Goal: Task Accomplishment & Management: Complete application form

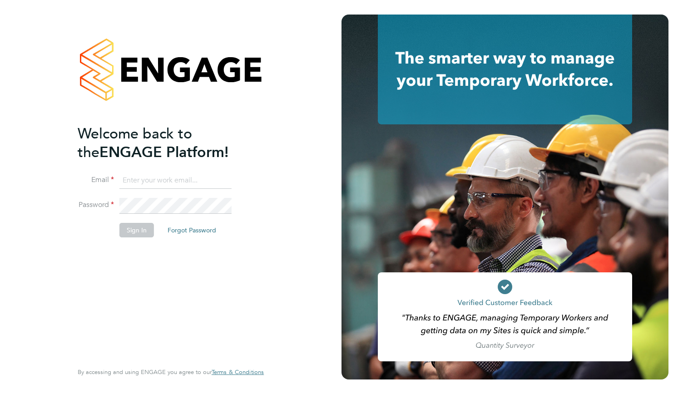
type input "ahenson@egsecurity.co.uk"
click at [147, 229] on button "Sign In" at bounding box center [137, 230] width 35 height 15
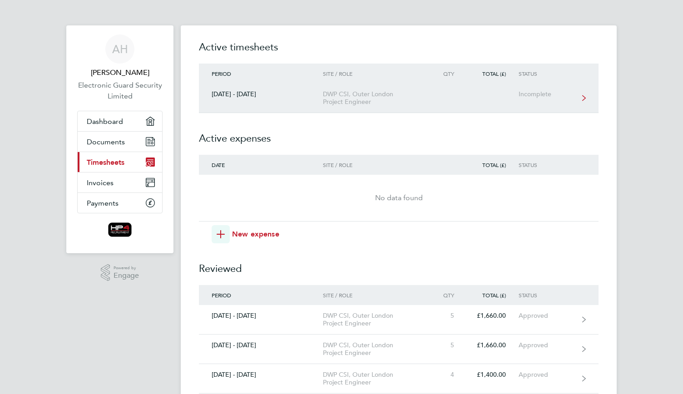
click at [327, 95] on div "DWP CSI, Outer London Project Engineer" at bounding box center [375, 97] width 104 height 15
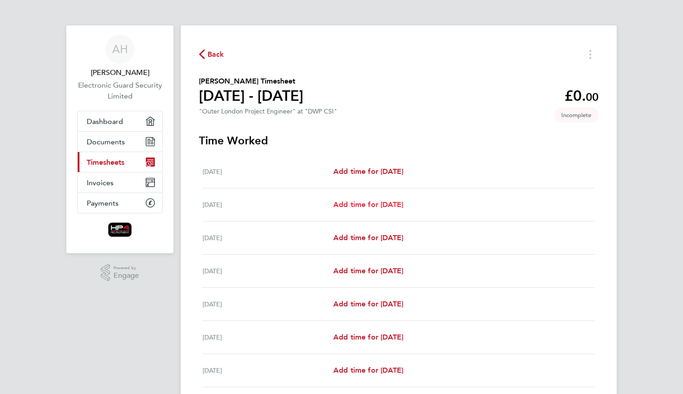
click at [387, 204] on span "Add time for [DATE]" at bounding box center [369, 204] width 70 height 9
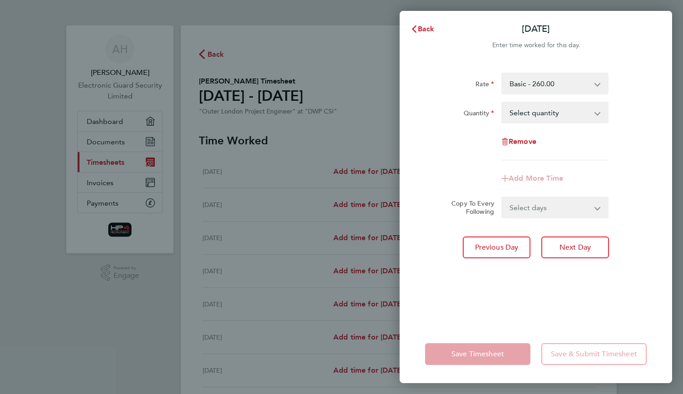
click at [561, 86] on select "Basic - 260.00 Weekend - 340.00 Night - 350.00 HourlyWE - 42.50 basic hourly ra…" at bounding box center [550, 84] width 95 height 20
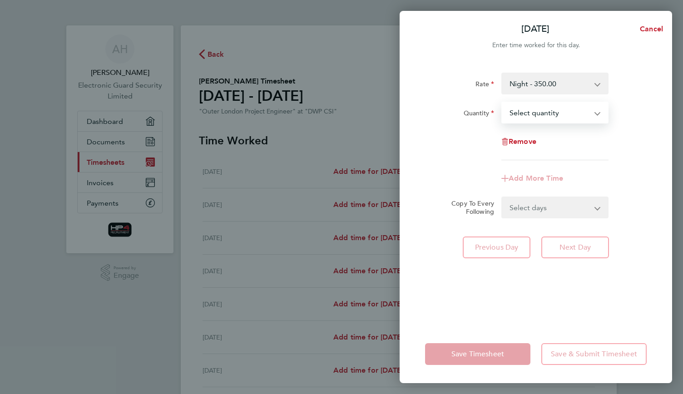
click at [556, 117] on select "Select quantity 0.5 1" at bounding box center [550, 113] width 95 height 20
select select "1"
click at [503, 103] on select "Select quantity 0.5 1" at bounding box center [550, 113] width 95 height 20
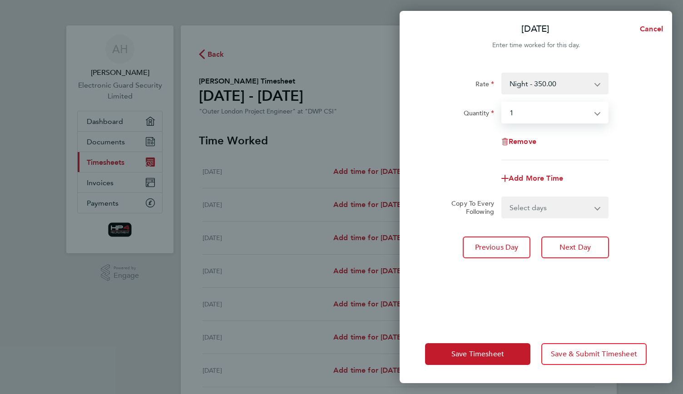
click at [570, 236] on div "Rate Night - 350.00 Weekend - 340.00 Basic - 260.00 HourlyWE - 42.50 basic hour…" at bounding box center [536, 194] width 273 height 264
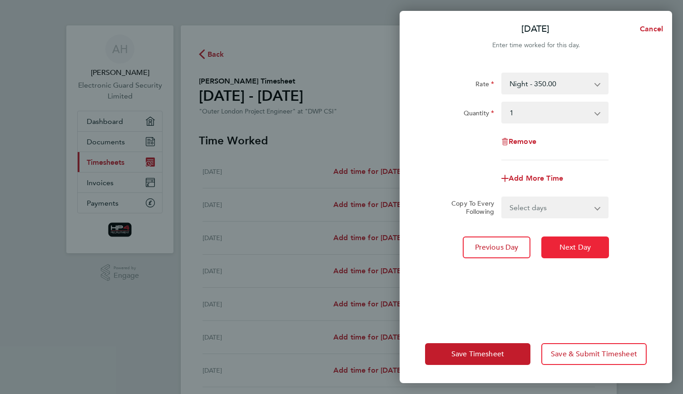
click at [574, 247] on span "Next Day" at bounding box center [575, 247] width 31 height 9
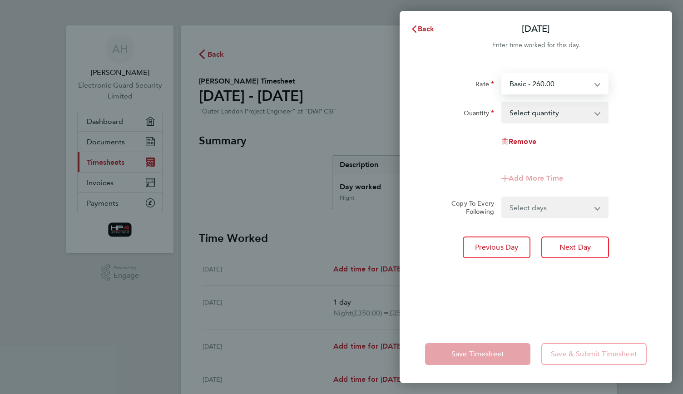
click at [561, 81] on select "Basic - 260.00 Weekend - 340.00 Night - 350.00 basic hourly rate - 32.50 Hourly…" at bounding box center [550, 84] width 95 height 20
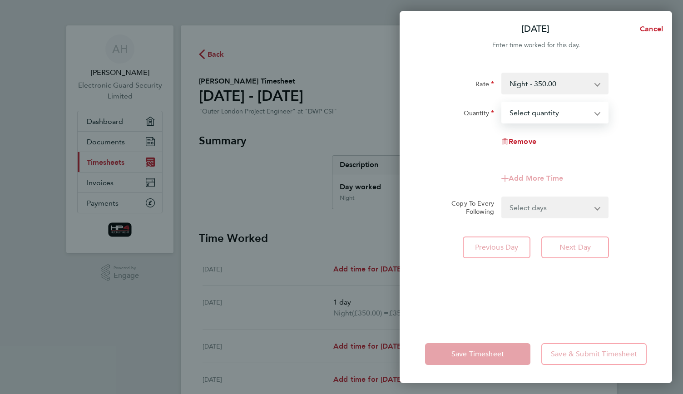
click at [556, 121] on select "Select quantity 0.5 1" at bounding box center [550, 113] width 95 height 20
select select "1"
click at [503, 103] on select "Select quantity 0.5 1" at bounding box center [550, 113] width 95 height 20
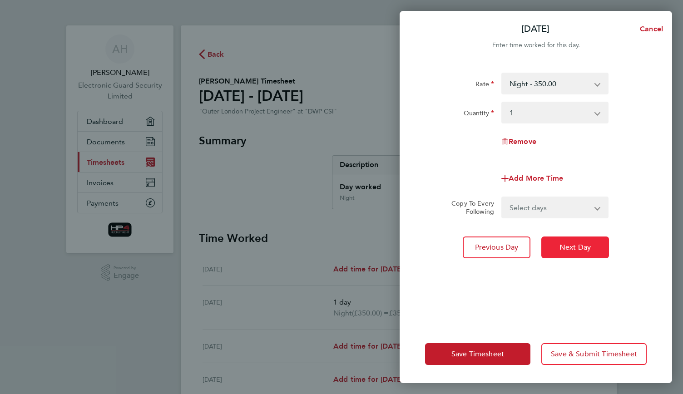
click at [576, 239] on button "Next Day" at bounding box center [576, 248] width 68 height 22
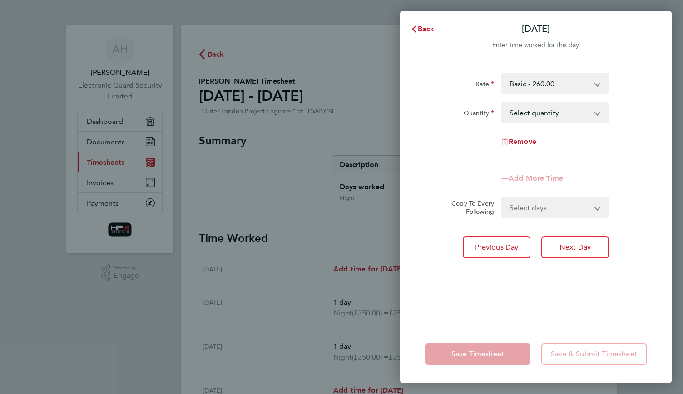
click at [553, 84] on select "Basic - 260.00 Weekend - 340.00 Night - 350.00 basic hourly rate - 32.50 Hourly…" at bounding box center [550, 84] width 95 height 20
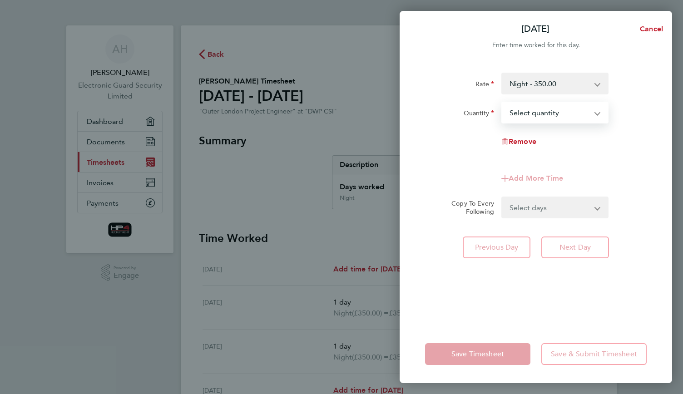
click at [552, 113] on select "Select quantity 0.5 1" at bounding box center [550, 113] width 95 height 20
select select "1"
click at [503, 103] on select "Select quantity 0.5 1" at bounding box center [550, 113] width 95 height 20
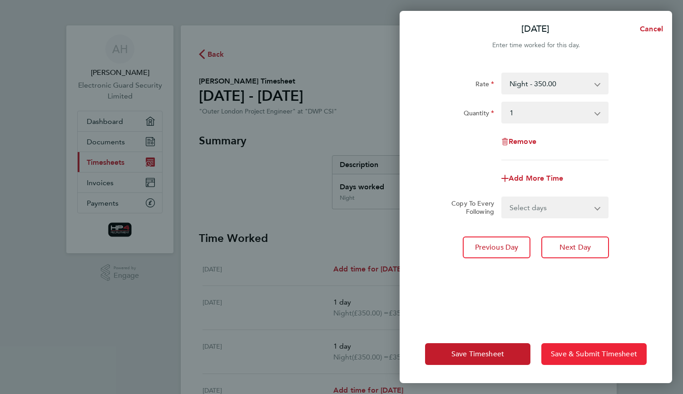
click at [590, 356] on span "Save & Submit Timesheet" at bounding box center [594, 354] width 86 height 9
